Goal: Check status

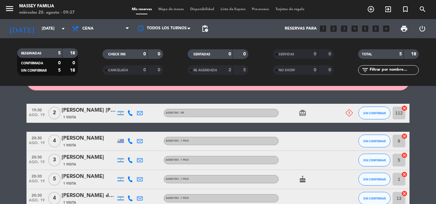
scroll to position [36, 0]
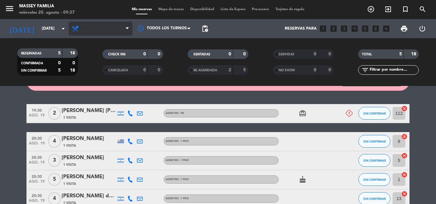
click at [98, 33] on span "Cena" at bounding box center [101, 29] width 64 height 14
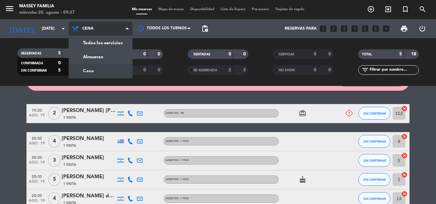
click at [93, 75] on div "menu [PERSON_NAME] FAMILIA [DATE] 20. agosto - 09:37 Mis reservas Mapa de mesas…" at bounding box center [218, 43] width 436 height 86
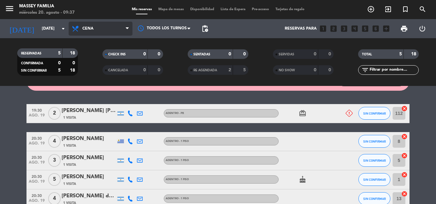
click at [94, 32] on span "Cena" at bounding box center [101, 29] width 64 height 14
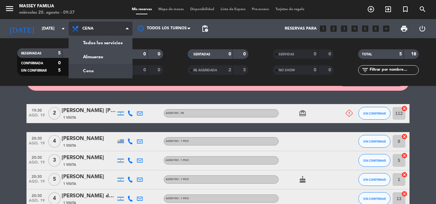
click at [90, 56] on div "menu [PERSON_NAME] FAMILIA [DATE] 20. agosto - 09:37 Mis reservas Mapa de mesas…" at bounding box center [218, 43] width 436 height 86
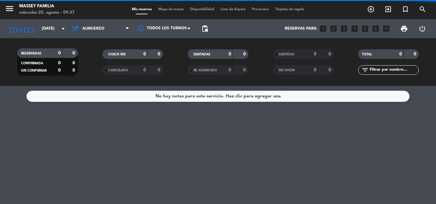
scroll to position [0, 0]
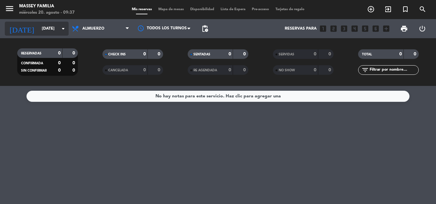
click at [39, 33] on input "[DATE]" at bounding box center [66, 28] width 54 height 11
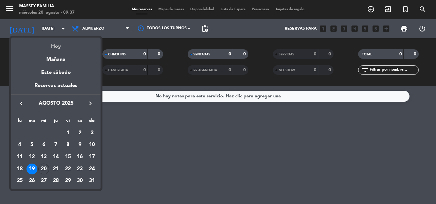
click at [42, 49] on div "Hoy" at bounding box center [55, 44] width 89 height 13
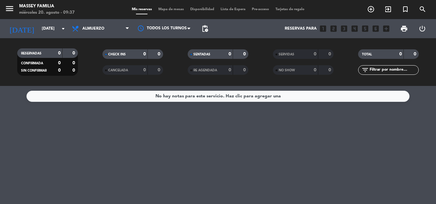
type input "mié. 20 ago."
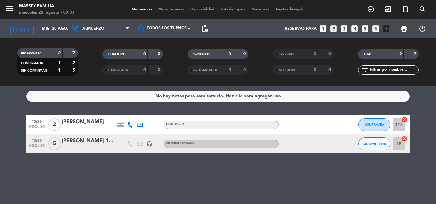
click at [366, 172] on div "No hay notas para este servicio. Haz clic para agregar una 12:30 [DATE] 2 [PERS…" at bounding box center [218, 145] width 436 height 118
click at [421, 180] on div "No hay notas para este servicio. Haz clic para agregar una 12:30 [DATE] 2 [PERS…" at bounding box center [218, 145] width 436 height 118
click at [35, 175] on div "No hay notas para este servicio. Haz clic para agregar una 12:30 [DATE] 2 [PERS…" at bounding box center [218, 145] width 436 height 118
